Goal: Communication & Community: Share content

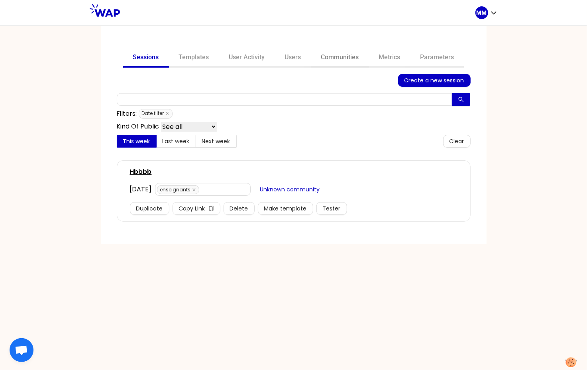
click at [355, 53] on link "Communities" at bounding box center [340, 58] width 58 height 19
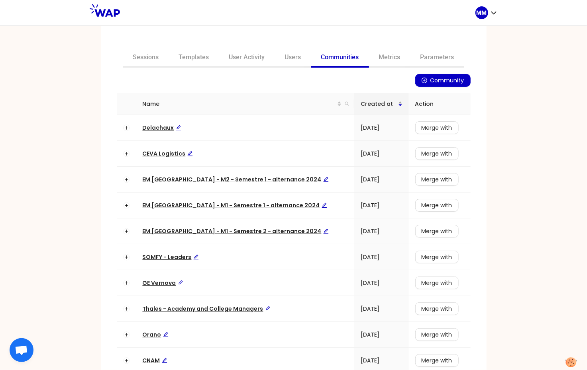
drag, startPoint x: 337, startPoint y: 101, endPoint x: 333, endPoint y: 104, distance: 4.5
click at [337, 101] on th "Name" at bounding box center [245, 104] width 218 height 22
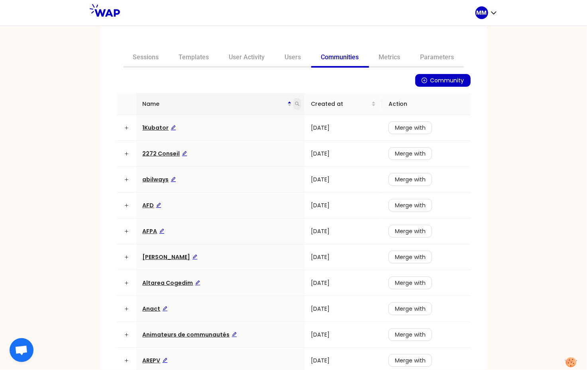
click at [295, 104] on icon "search" at bounding box center [297, 104] width 5 height 5
type input "ceva"
click at [233, 137] on span "Search" at bounding box center [242, 135] width 20 height 9
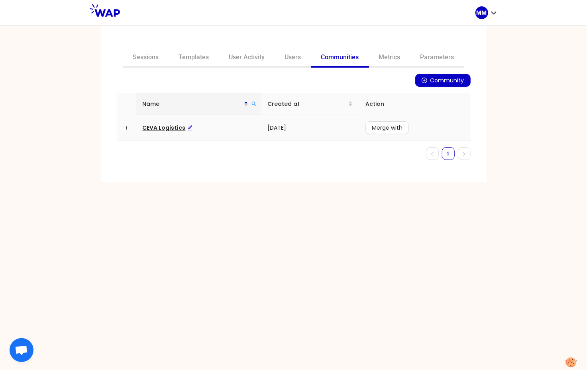
click at [179, 126] on span "CEVA Logistics" at bounding box center [168, 128] width 50 height 8
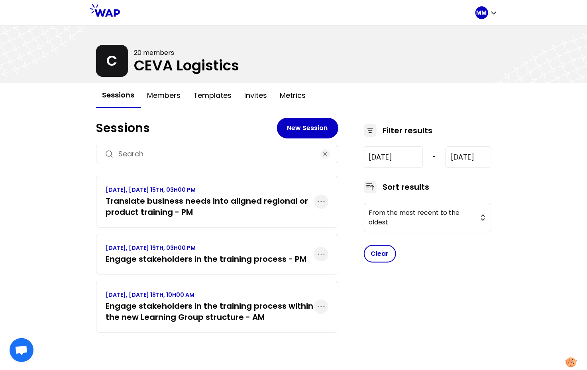
click at [198, 198] on h3 "Translate business needs into aligned regional or product training - PM" at bounding box center [210, 207] width 208 height 22
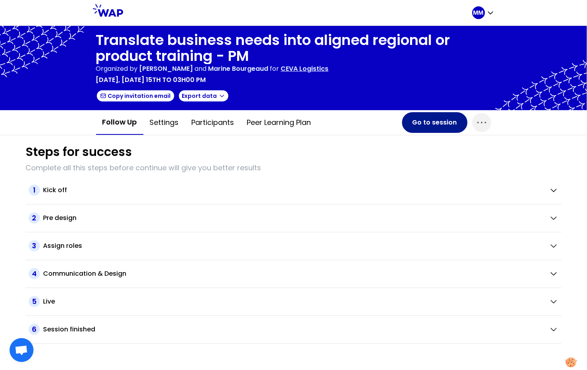
click at [435, 122] on button "Go to session" at bounding box center [434, 122] width 65 height 21
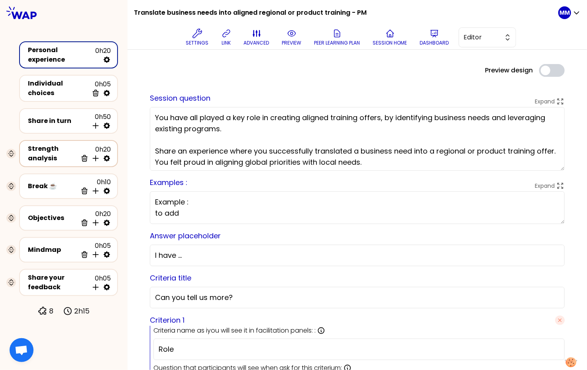
click at [45, 151] on div "Strength analysis" at bounding box center [52, 153] width 49 height 19
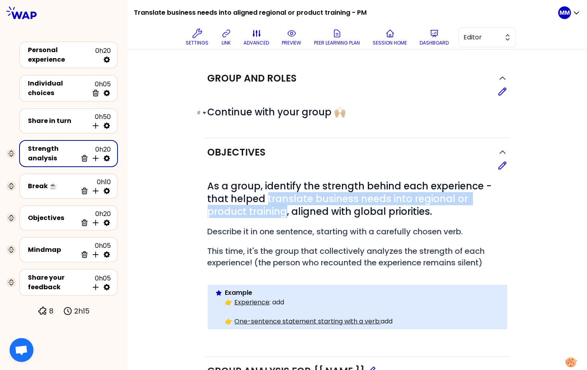
drag, startPoint x: 262, startPoint y: 197, endPoint x: 224, endPoint y: 111, distance: 94.2
click at [239, 210] on span "As a group, identify the strength behind each experience - that helped translat…" at bounding box center [351, 199] width 287 height 39
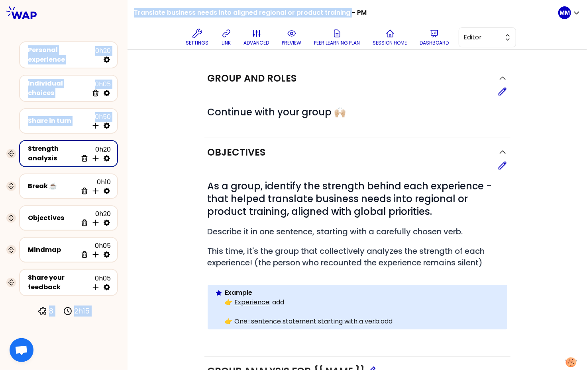
drag, startPoint x: 350, startPoint y: 13, endPoint x: 306, endPoint y: 53, distance: 58.9
click at [116, 10] on div "Translate business needs into aligned regional or product training - PM Setting…" at bounding box center [293, 185] width 587 height 370
copy div "Personal experience 0h20 Individual choices 0h05 Delete Share in turn 0h50 Inse…"
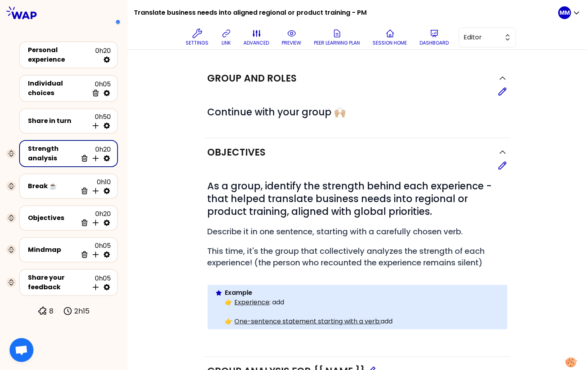
click at [187, 12] on h1 "Translate business needs into aligned regional or product training - PM" at bounding box center [250, 12] width 233 height 25
drag, startPoint x: 134, startPoint y: 13, endPoint x: 348, endPoint y: 12, distance: 213.9
click at [348, 12] on h1 "Translate business needs into aligned regional or product training - PM" at bounding box center [250, 12] width 233 height 25
copy h1 "Translate business needs into aligned regional or product training"
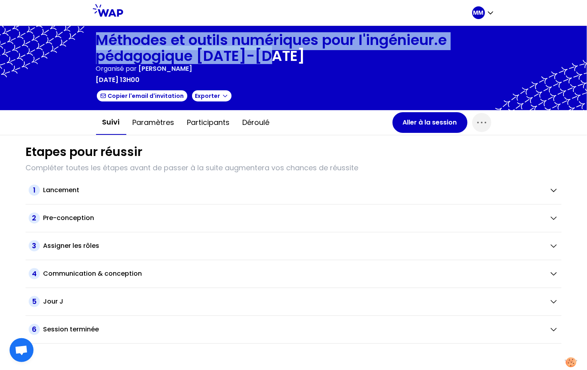
drag, startPoint x: 96, startPoint y: 37, endPoint x: 287, endPoint y: 59, distance: 192.8
click at [287, 59] on h1 "Méthodes et outils numériques pour l'ingénieur.e pédagogique [DATE]-[DATE]" at bounding box center [293, 48] width 395 height 32
copy h1 "Méthodes et outils numériques pour l'ingénieur.e pédagogique [DATE]-[DATE]"
click at [482, 120] on icon "button" at bounding box center [481, 122] width 13 height 13
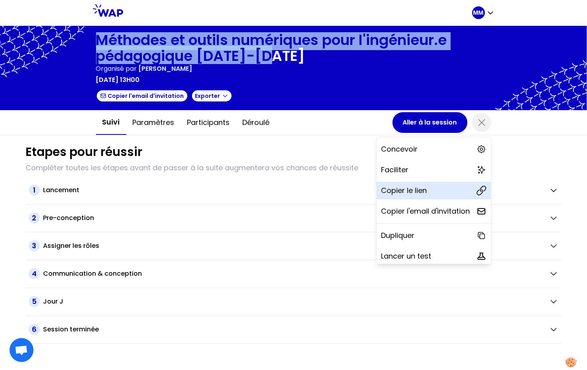
drag, startPoint x: 441, startPoint y: 191, endPoint x: 564, endPoint y: 202, distance: 124.0
click at [441, 191] on div "Copier le lien" at bounding box center [433, 191] width 114 height 18
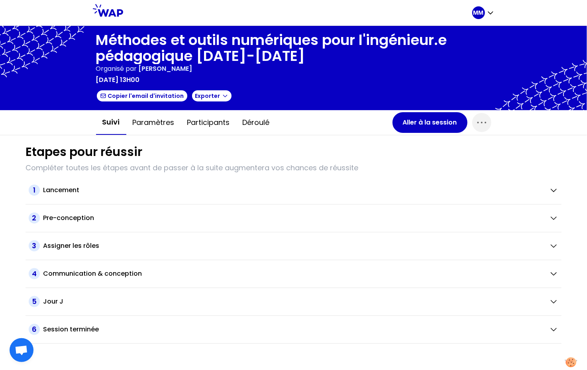
click at [261, 79] on div "vendredi 19 septembre 2025 à 13h00" at bounding box center [293, 80] width 395 height 10
click at [487, 11] on icon "button" at bounding box center [490, 13] width 8 height 8
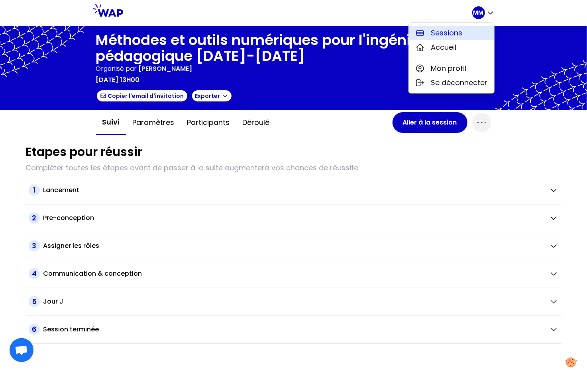
click at [467, 33] on button "Sessions" at bounding box center [451, 33] width 85 height 14
